Goal: Task Accomplishment & Management: Complete application form

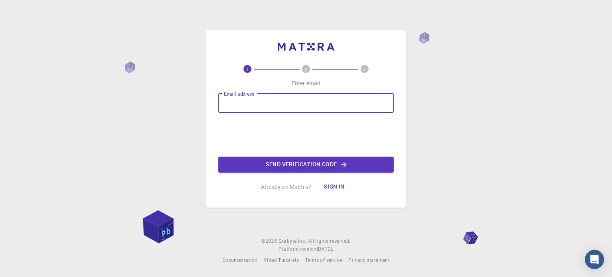
click at [256, 104] on input "Email address" at bounding box center [305, 103] width 175 height 19
type input "62300090@student.tdtu.edu.vn"
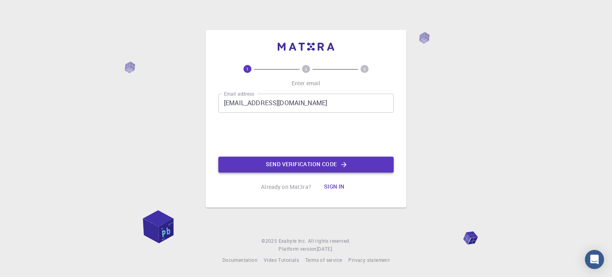
click at [278, 162] on button "Send verification code" at bounding box center [305, 165] width 175 height 16
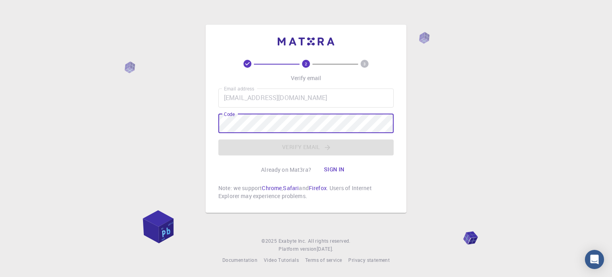
click at [341, 168] on button "Sign in" at bounding box center [333, 170] width 33 height 16
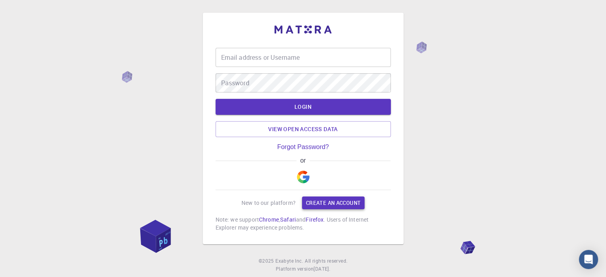
click at [322, 200] on link "Create an account" at bounding box center [333, 202] width 63 height 13
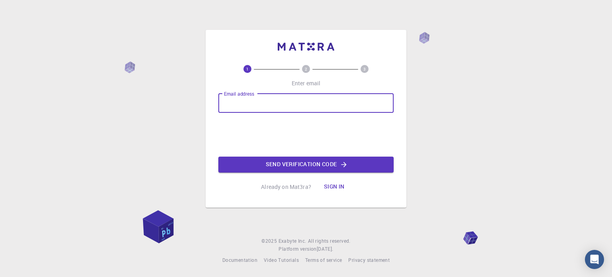
click at [280, 105] on input "Email address" at bounding box center [305, 103] width 175 height 19
type input "62300090@student.tdtu.edu.vn"
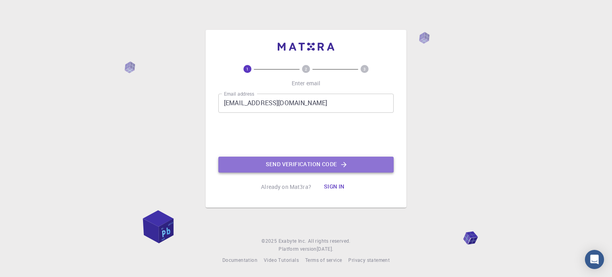
click at [293, 167] on button "Send verification code" at bounding box center [305, 165] width 175 height 16
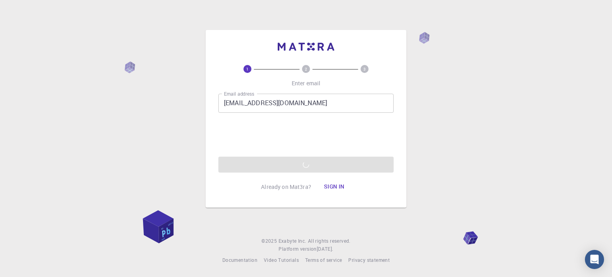
click at [443, 100] on div "1 2 3 Enter email Email address 62300090@student.tdtu.edu.vn Email address 0cAF…" at bounding box center [306, 138] width 612 height 277
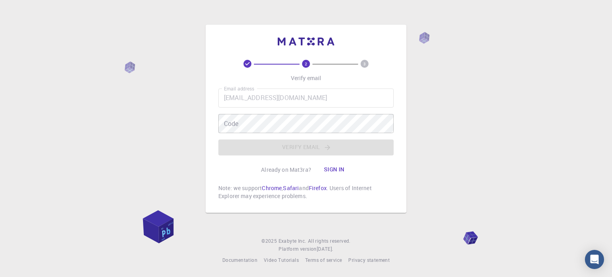
drag, startPoint x: 447, startPoint y: 187, endPoint x: 499, endPoint y: 20, distance: 175.7
click at [447, 187] on div "2 3 Verify email Email address 62300090@student.tdtu.edu.vn Email address Code …" at bounding box center [306, 138] width 612 height 277
click at [292, 170] on p "Already on Mat3ra?" at bounding box center [286, 170] width 50 height 8
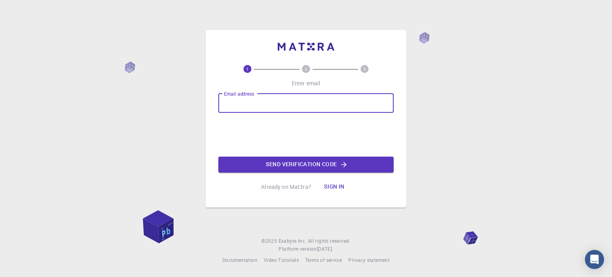
type input "[EMAIL_ADDRESS][DOMAIN_NAME]"
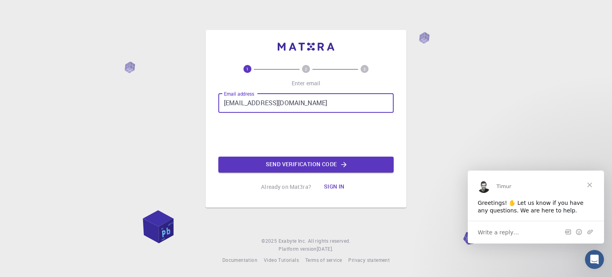
click at [590, 180] on span "Close" at bounding box center [589, 184] width 29 height 29
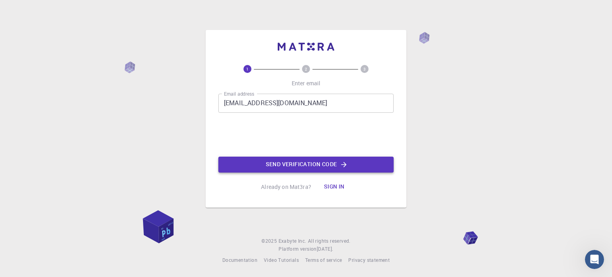
click at [299, 168] on button "Send verification code" at bounding box center [305, 165] width 175 height 16
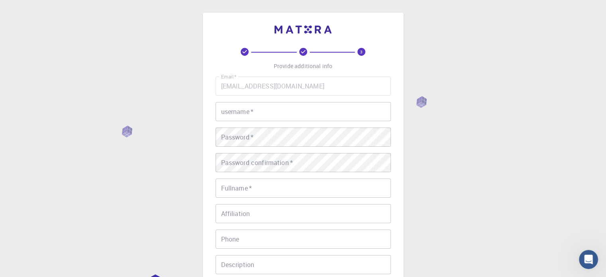
click at [279, 105] on input "username   *" at bounding box center [302, 111] width 175 height 19
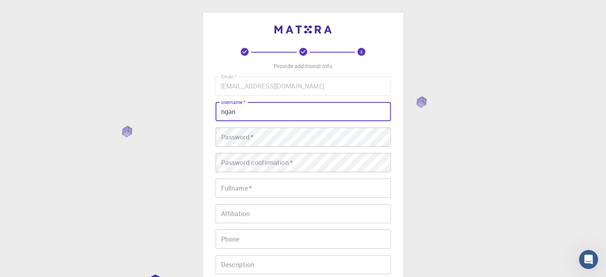
type input "ngan"
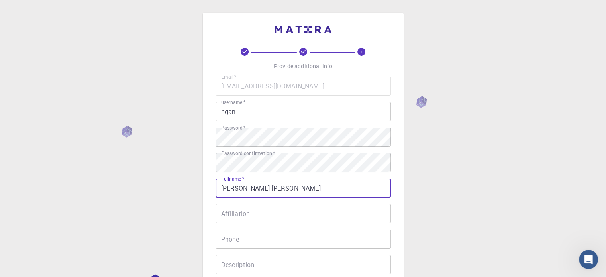
type input "[PERSON_NAME] [PERSON_NAME]"
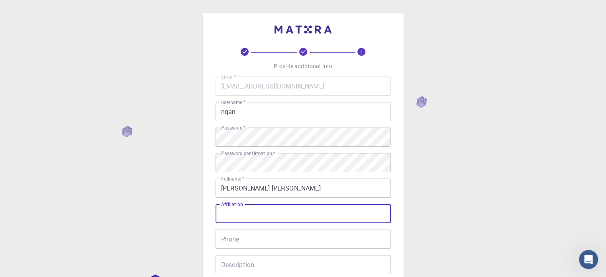
click at [256, 219] on input "Affiliation" at bounding box center [302, 213] width 175 height 19
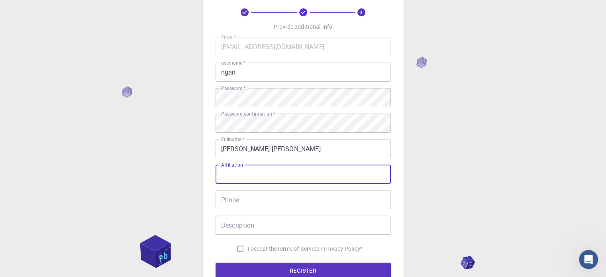
scroll to position [40, 0]
click at [283, 197] on input "Phone" at bounding box center [302, 199] width 175 height 19
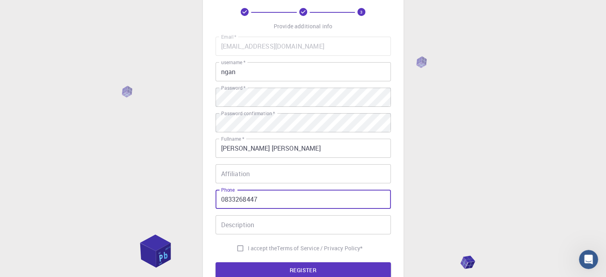
type input "0833268447"
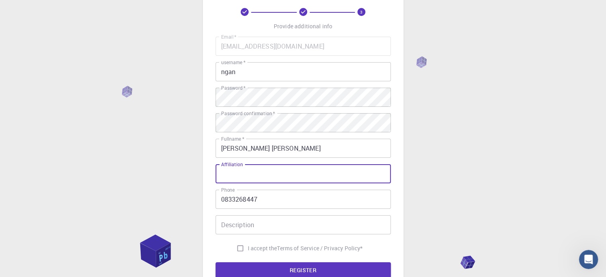
drag, startPoint x: 264, startPoint y: 177, endPoint x: 219, endPoint y: 176, distance: 45.0
click at [219, 176] on input "Affiliation" at bounding box center [302, 173] width 175 height 19
drag, startPoint x: 247, startPoint y: 167, endPoint x: 239, endPoint y: 164, distance: 8.4
click at [236, 168] on input "Affiliation" at bounding box center [302, 173] width 175 height 19
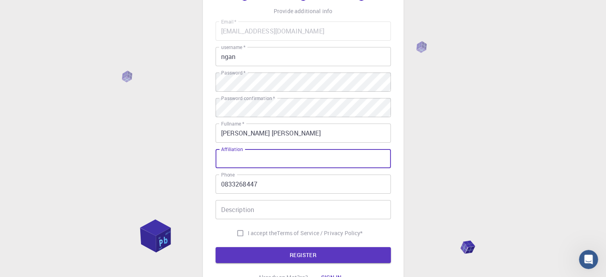
scroll to position [80, 0]
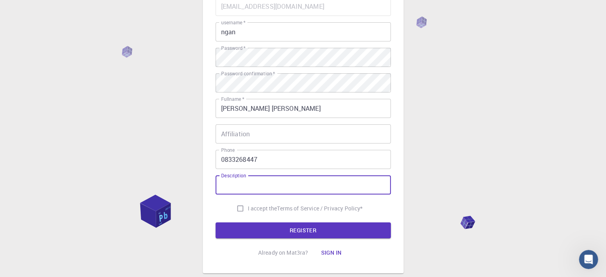
click at [258, 187] on input "Description" at bounding box center [302, 184] width 175 height 19
click at [239, 210] on input "I accept the Terms of Service / Privacy Policy *" at bounding box center [240, 208] width 15 height 15
checkbox input "true"
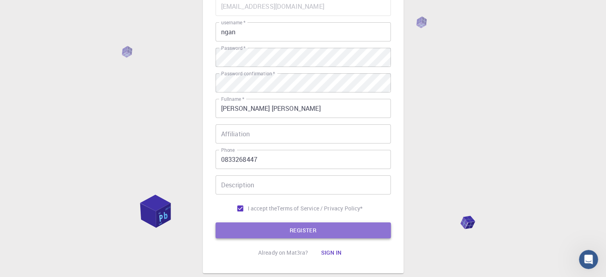
click at [255, 226] on button "REGISTER" at bounding box center [302, 230] width 175 height 16
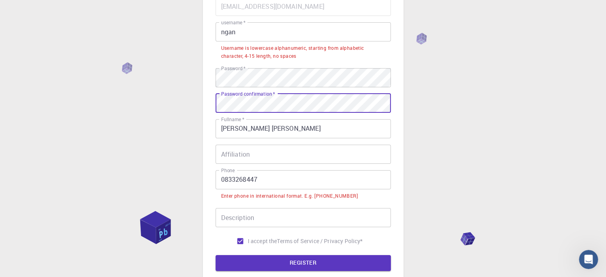
click at [261, 176] on input "0833268447" at bounding box center [302, 179] width 175 height 19
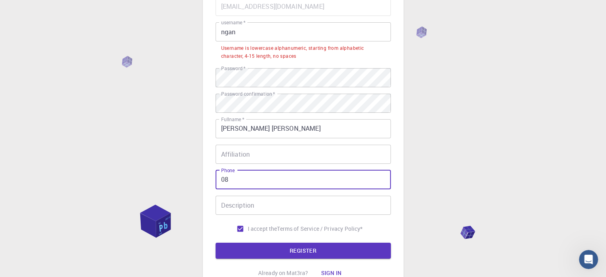
type input "0"
click at [215, 243] on button "REGISTER" at bounding box center [302, 251] width 175 height 16
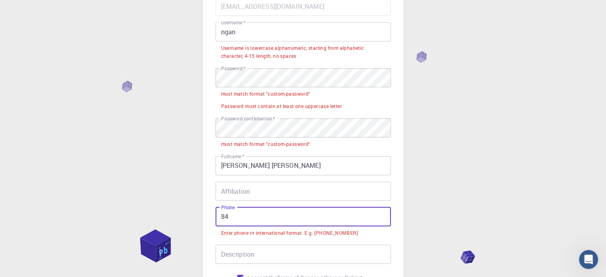
click at [253, 215] on input "84" at bounding box center [302, 216] width 175 height 19
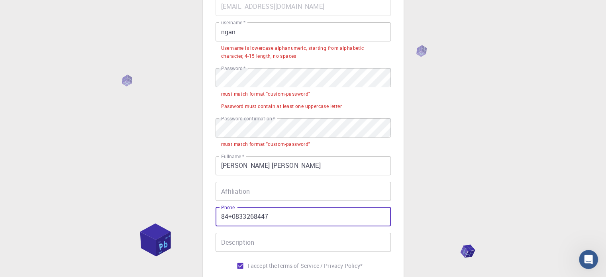
type input "84+0833268447"
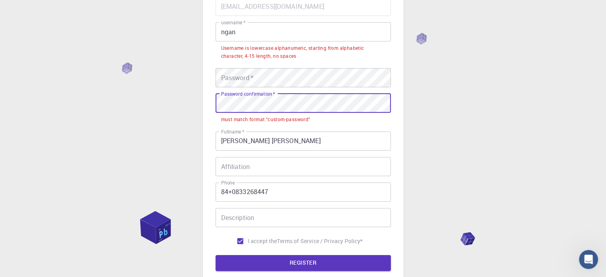
click at [210, 107] on div "3 Provide additional info Email   * [EMAIL_ADDRESS][DOMAIN_NAME] Email   * user…" at bounding box center [303, 119] width 201 height 373
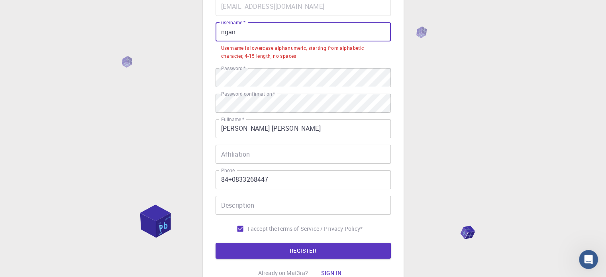
click at [256, 25] on input "ngan" at bounding box center [302, 31] width 175 height 19
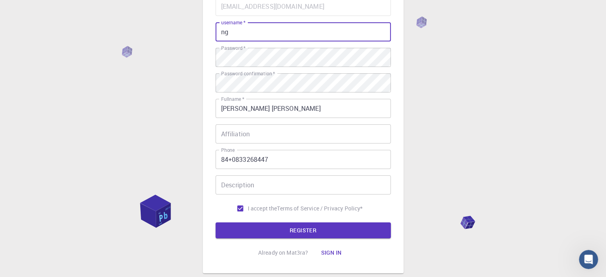
type input "n"
click at [304, 156] on input "84+0833268447" at bounding box center [302, 159] width 175 height 19
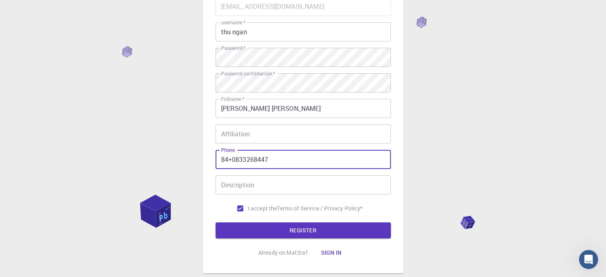
click at [346, 238] on div "3 Provide additional info Email   * [EMAIL_ADDRESS][DOMAIN_NAME] Email   * user…" at bounding box center [302, 114] width 175 height 292
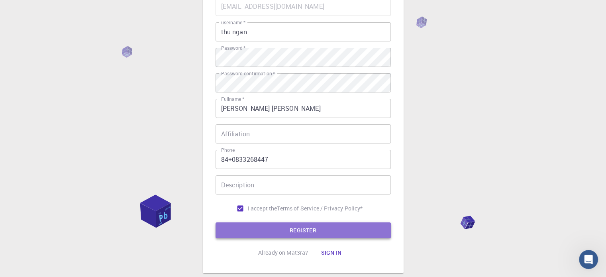
click at [341, 229] on button "REGISTER" at bounding box center [302, 230] width 175 height 16
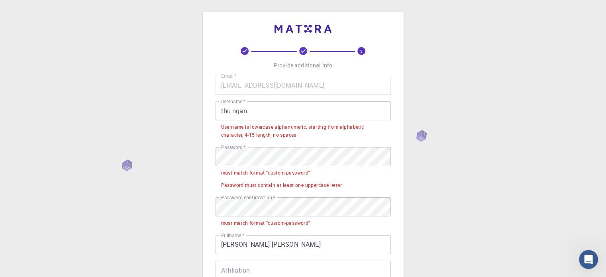
scroll to position [0, 0]
click at [234, 113] on input "thu ngan" at bounding box center [302, 111] width 175 height 19
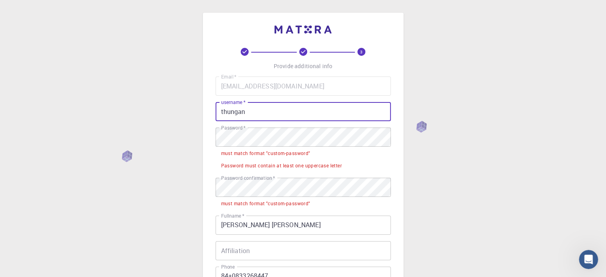
type input "thungan"
click at [283, 159] on li "Password must contain at least one uppercase letter" at bounding box center [302, 165] width 175 height 12
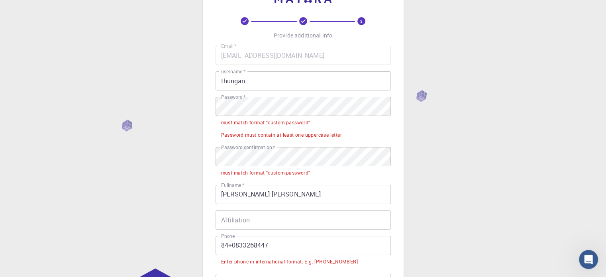
scroll to position [80, 0]
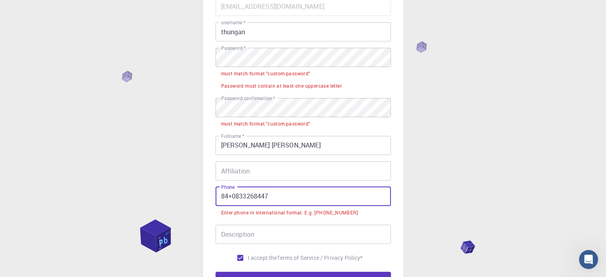
drag, startPoint x: 270, startPoint y: 198, endPoint x: 197, endPoint y: 200, distance: 73.3
click at [197, 200] on div "3 Provide additional info Email   * [EMAIL_ADDRESS][DOMAIN_NAME] Email   * user…" at bounding box center [303, 147] width 606 height 454
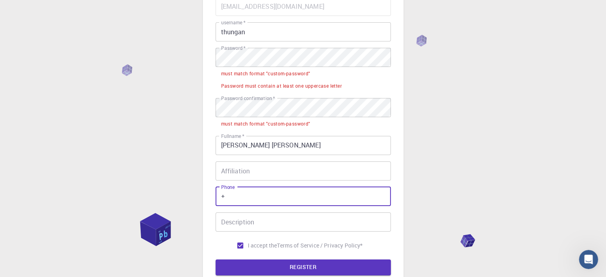
click at [239, 193] on input "+" at bounding box center [302, 196] width 175 height 19
click at [229, 201] on input "+" at bounding box center [302, 196] width 175 height 19
type input "[PHONE_NUMBER]"
click at [256, 101] on label "Password confirmation   *" at bounding box center [248, 98] width 54 height 7
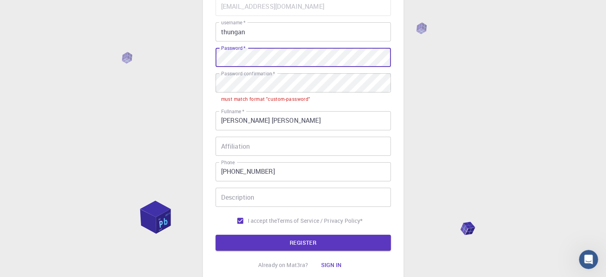
drag, startPoint x: 257, startPoint y: 68, endPoint x: 236, endPoint y: 51, distance: 27.1
click at [236, 51] on label "Password   *" at bounding box center [233, 48] width 24 height 7
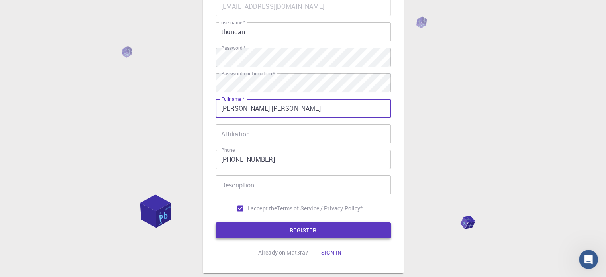
click at [328, 231] on button "REGISTER" at bounding box center [302, 230] width 175 height 16
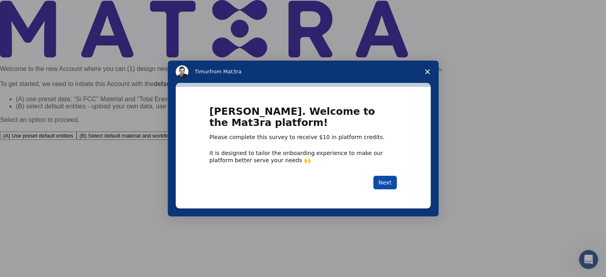
click at [379, 189] on button "Next" at bounding box center [384, 183] width 23 height 14
click at [382, 178] on button "Next" at bounding box center [384, 183] width 23 height 14
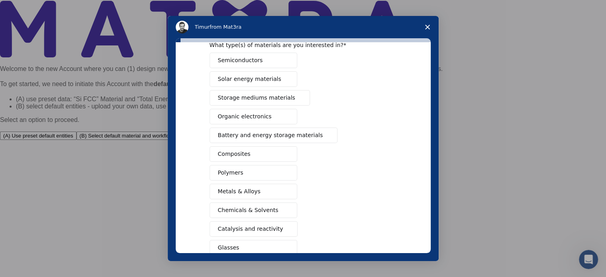
scroll to position [80, 0]
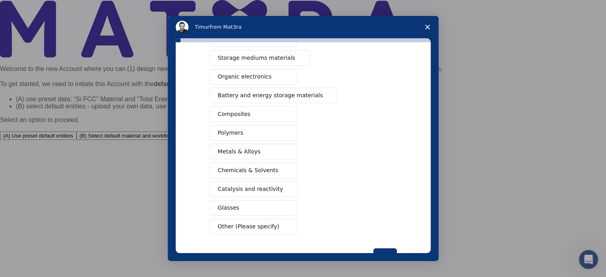
click at [253, 167] on span "Chemicals & Solvents" at bounding box center [248, 170] width 61 height 8
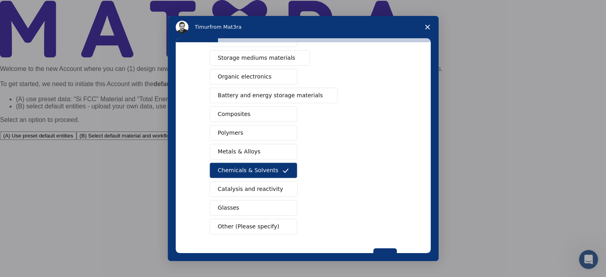
scroll to position [105, 0]
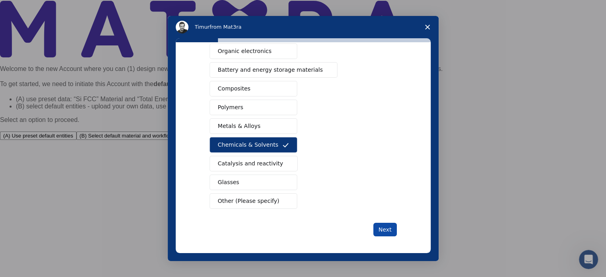
click at [381, 226] on button "Next" at bounding box center [384, 230] width 23 height 14
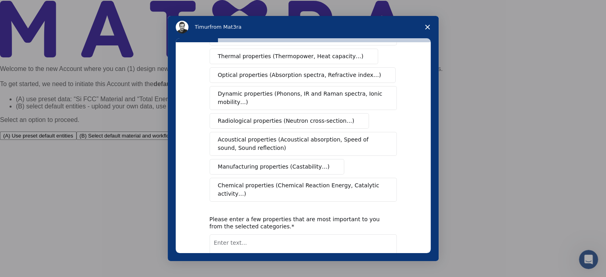
scroll to position [0, 0]
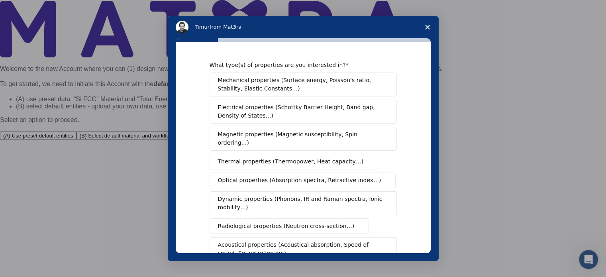
click at [276, 89] on span "Mechanical properties (Surface energy, Poisson's ratio, Stability, Elastic Cons…" at bounding box center [301, 84] width 166 height 17
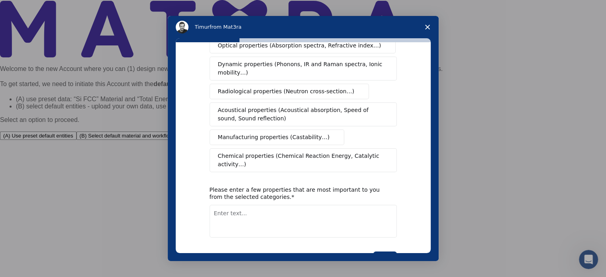
scroll to position [147, 0]
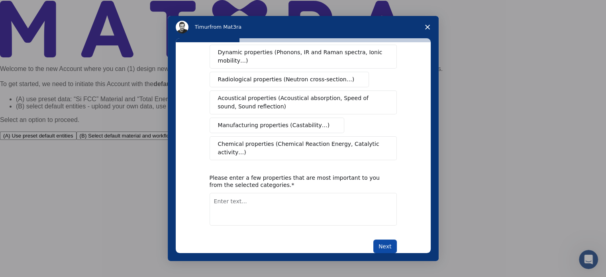
click at [384, 239] on button "Next" at bounding box center [384, 246] width 23 height 14
click at [322, 202] on textarea "Enter text..." at bounding box center [302, 209] width 187 height 33
type textarea "t545y"
click at [378, 218] on div "What type(s) of properties are you interested in? Mechanical properties (Surfac…" at bounding box center [302, 84] width 187 height 338
click at [386, 239] on button "Next" at bounding box center [384, 246] width 23 height 14
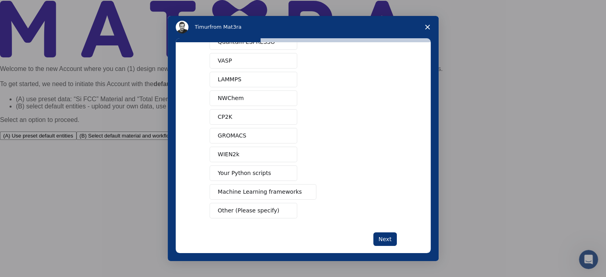
scroll to position [40, 0]
click at [256, 208] on span "Other (Please specify)" at bounding box center [248, 209] width 61 height 8
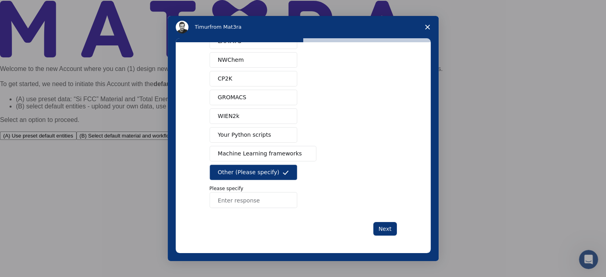
scroll to position [0, 0]
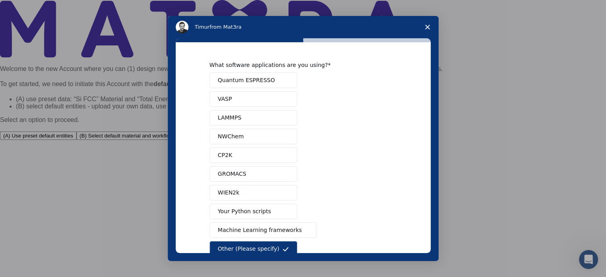
click at [236, 135] on span "NWChem" at bounding box center [231, 136] width 26 height 8
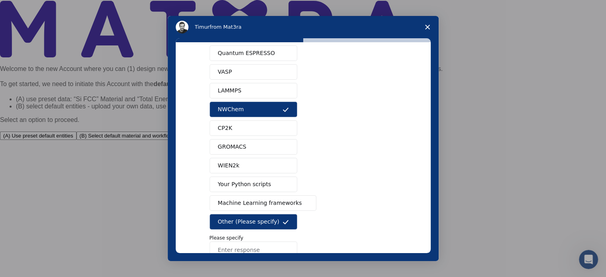
scroll to position [40, 0]
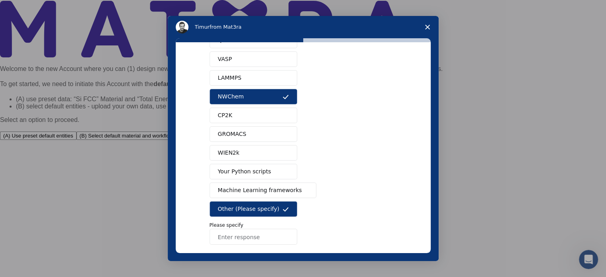
click at [287, 205] on button "Other (Please specify)" at bounding box center [253, 209] width 88 height 16
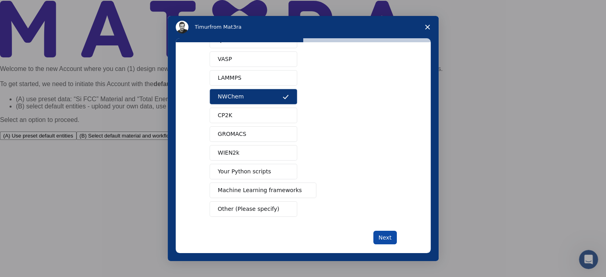
click at [376, 238] on button "Next" at bounding box center [384, 238] width 23 height 14
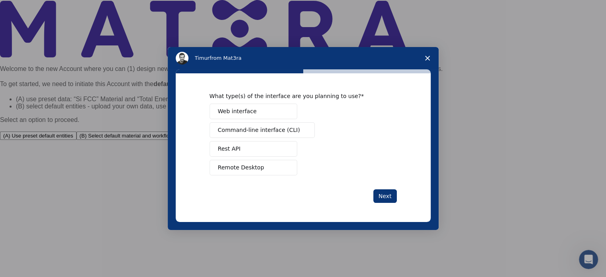
scroll to position [11, 0]
click at [425, 62] on span "Close survey" at bounding box center [427, 58] width 22 height 22
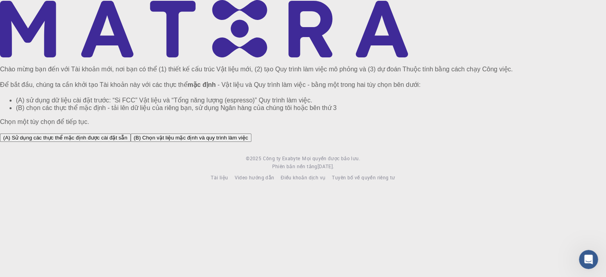
click at [127, 141] on font "(A) Sử dụng các thực thể mặc định được cài đặt sẵn" at bounding box center [65, 138] width 124 height 6
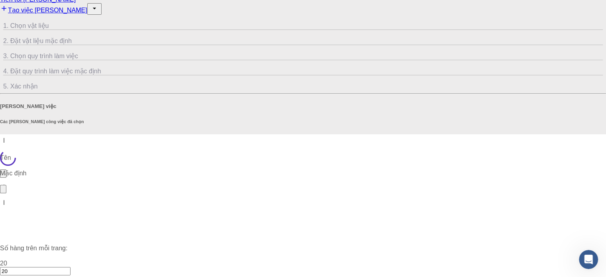
scroll to position [0, 0]
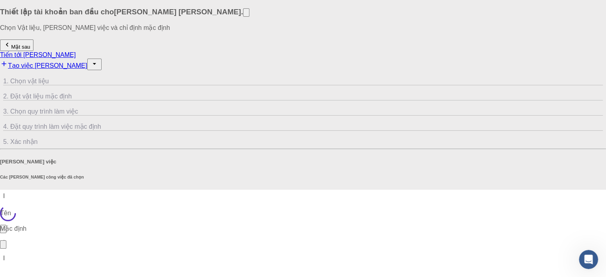
click at [87, 62] on link "Tạo việc [PERSON_NAME]" at bounding box center [43, 65] width 87 height 7
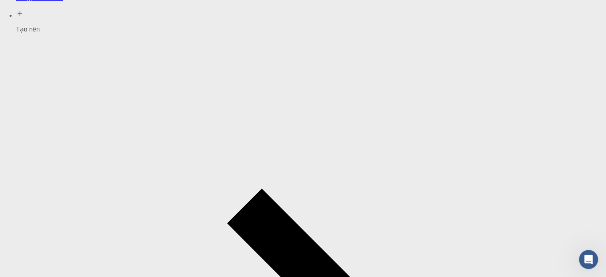
scroll to position [9, 0]
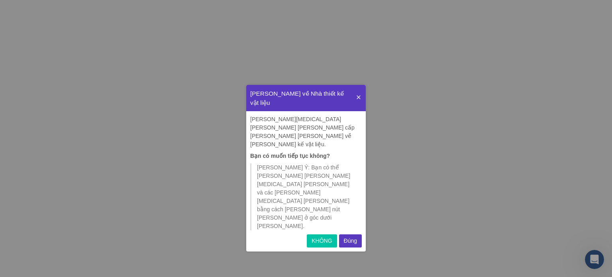
scroll to position [101, 113]
click at [329, 237] on font "KHÔNG" at bounding box center [321, 240] width 20 height 6
